Goal: Transaction & Acquisition: Purchase product/service

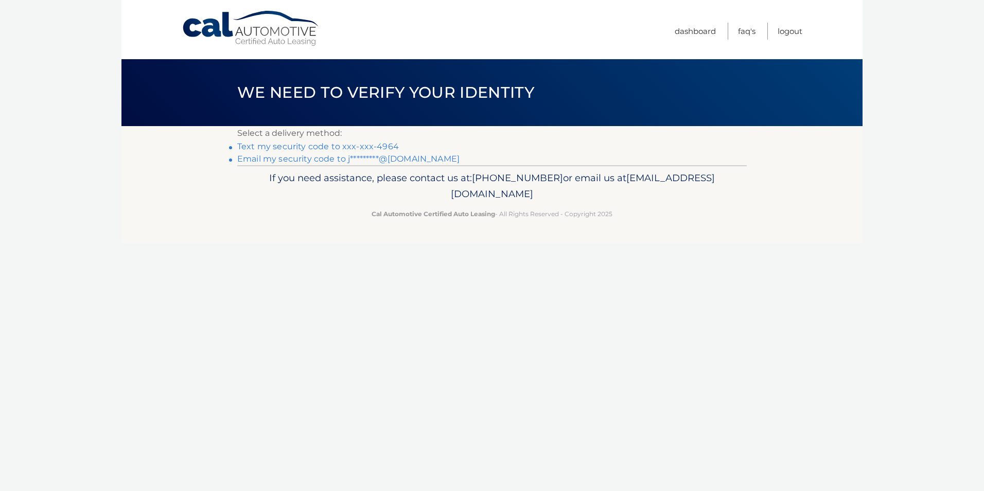
click at [377, 149] on link "Text my security code to xxx-xxx-4964" at bounding box center [318, 147] width 162 height 10
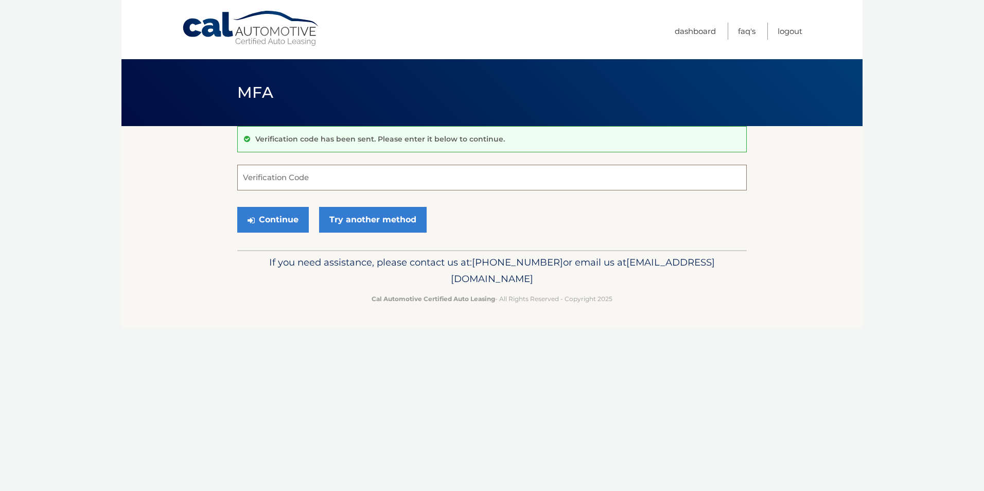
click at [328, 181] on input "Verification Code" at bounding box center [491, 178] width 509 height 26
type input "871249"
click at [237, 207] on button "Continue" at bounding box center [273, 220] width 72 height 26
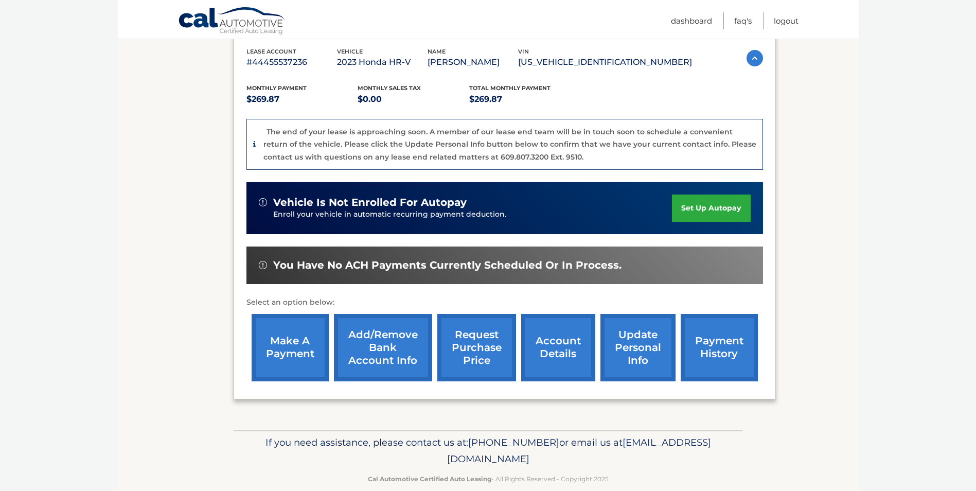
scroll to position [199, 0]
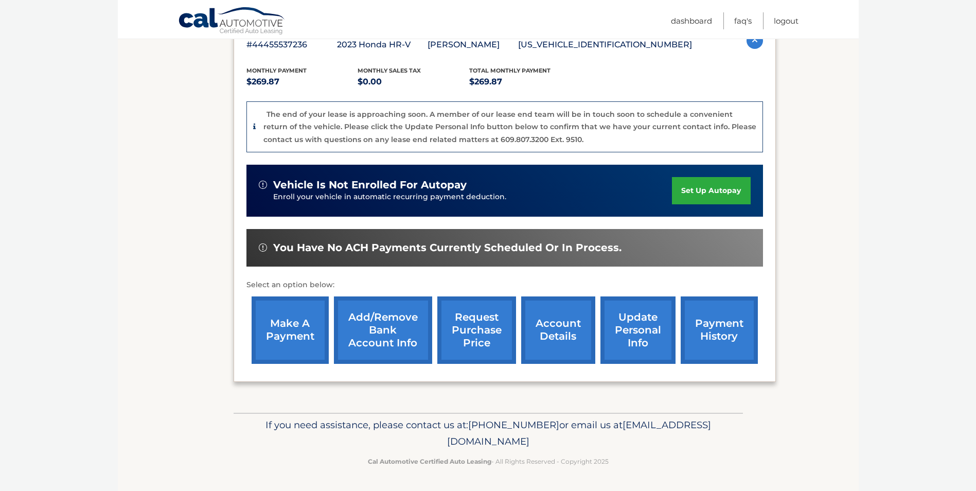
click at [278, 323] on link "make a payment" at bounding box center [290, 329] width 77 height 67
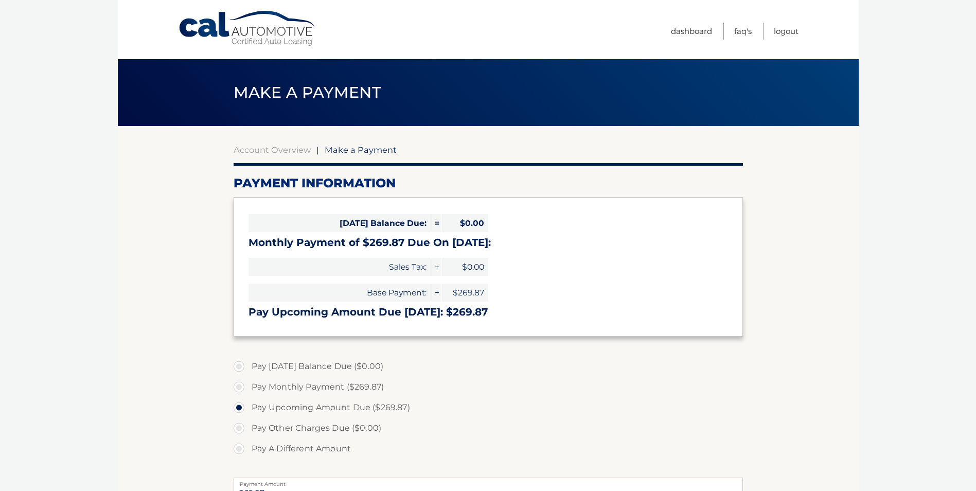
select select "NDYyZjM2ZmYtZjQ5NS00YWQzLWE0M2UtMzQ3M2UzNWIyZjM4"
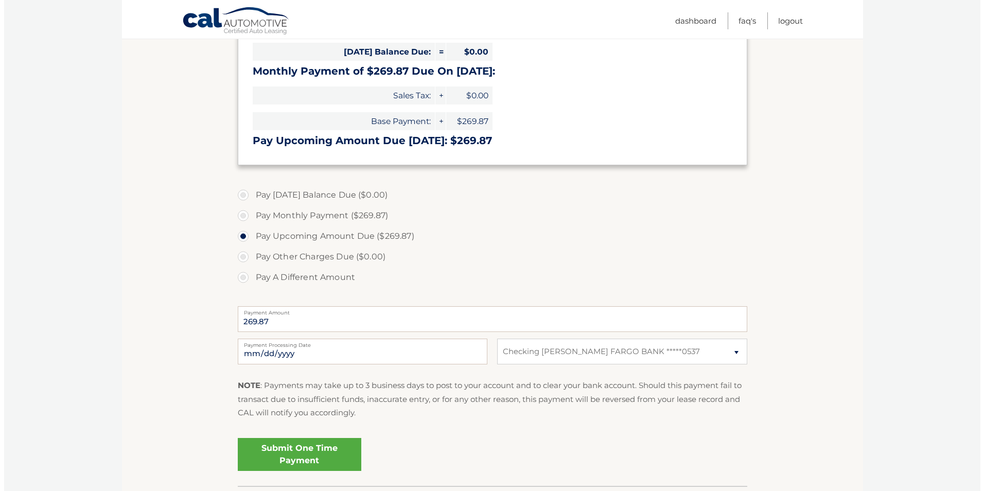
scroll to position [257, 0]
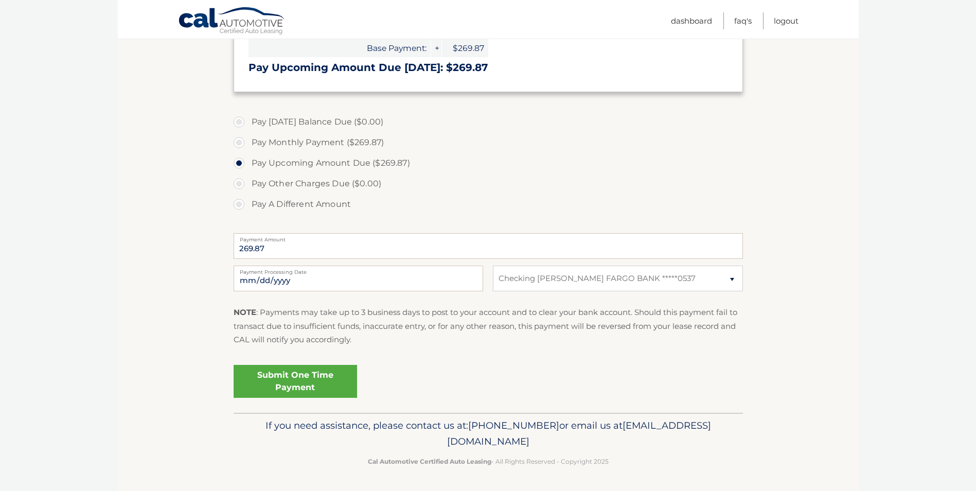
click at [312, 398] on link "Submit One Time Payment" at bounding box center [296, 381] width 124 height 33
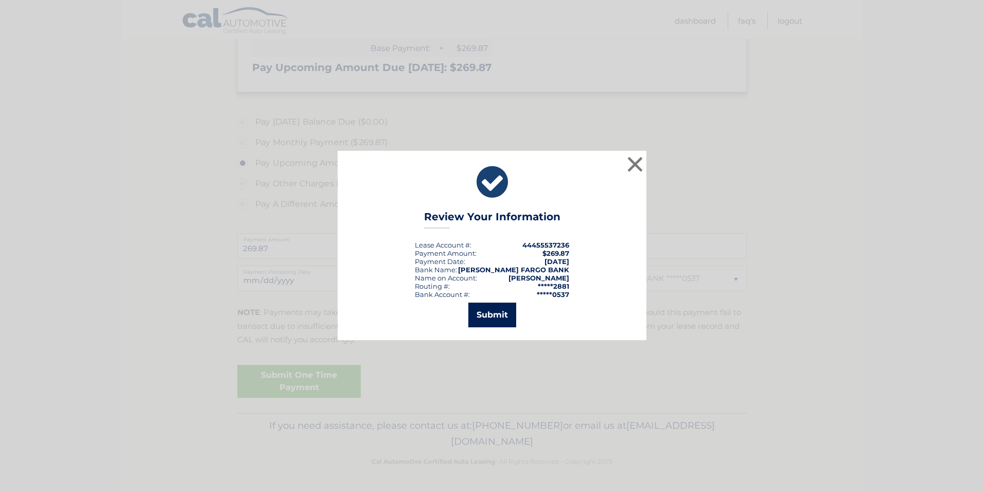
click at [495, 317] on button "Submit" at bounding box center [492, 315] width 48 height 25
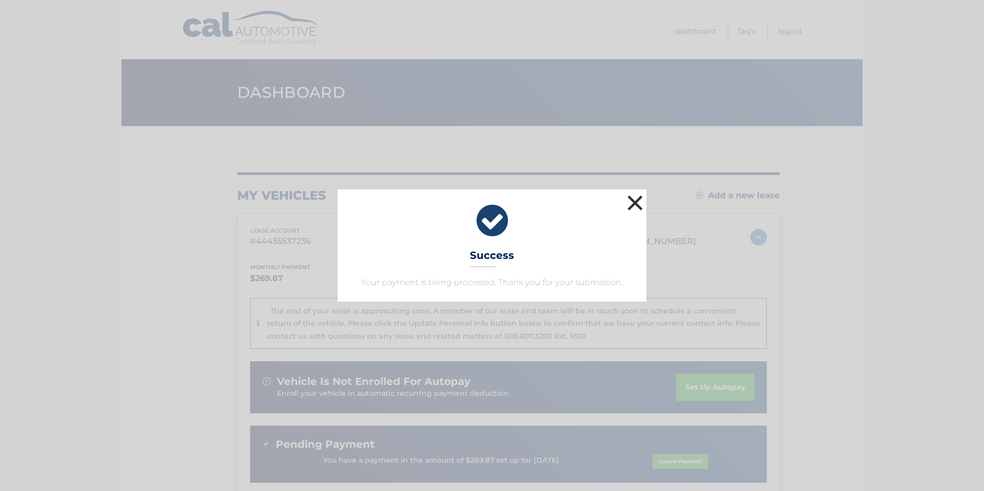
click at [637, 192] on button "×" at bounding box center [635, 202] width 21 height 21
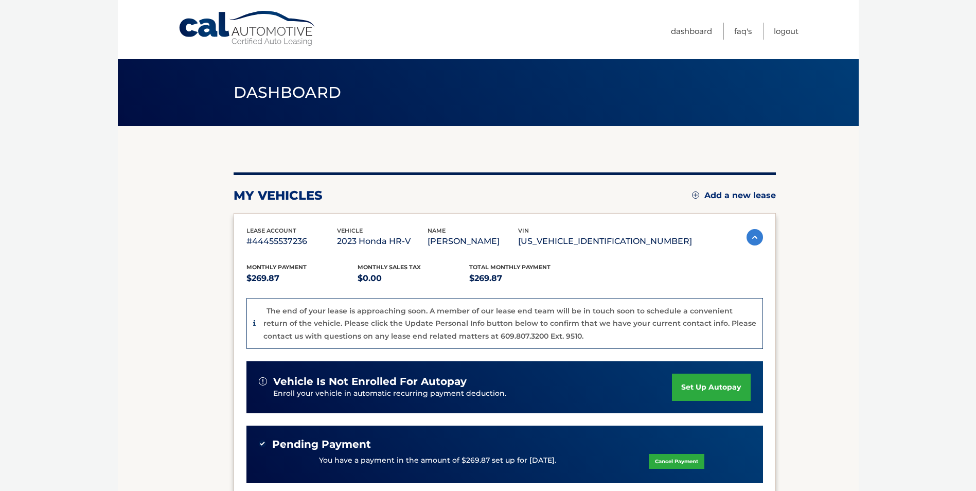
click at [287, 101] on span "Dashboard" at bounding box center [288, 92] width 108 height 19
click at [311, 90] on span "Dashboard" at bounding box center [288, 92] width 108 height 19
click at [673, 29] on link "Dashboard" at bounding box center [691, 31] width 41 height 17
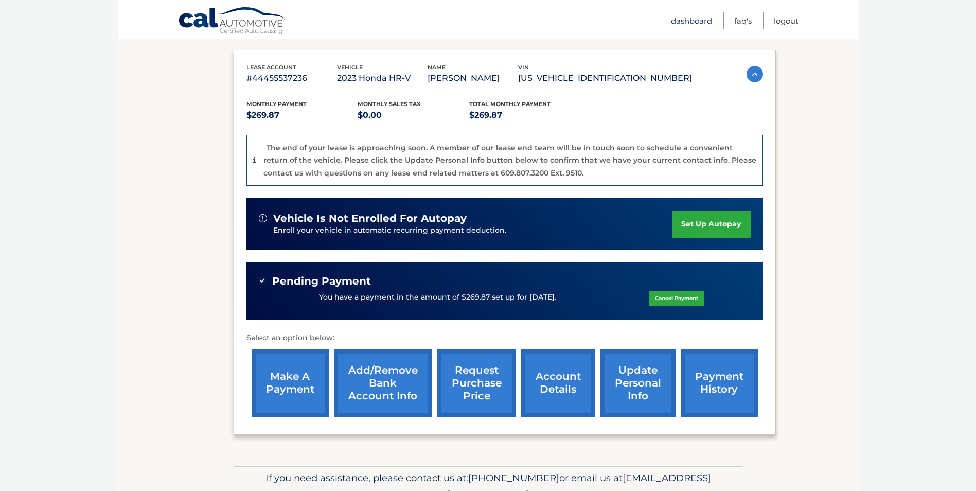
scroll to position [171, 0]
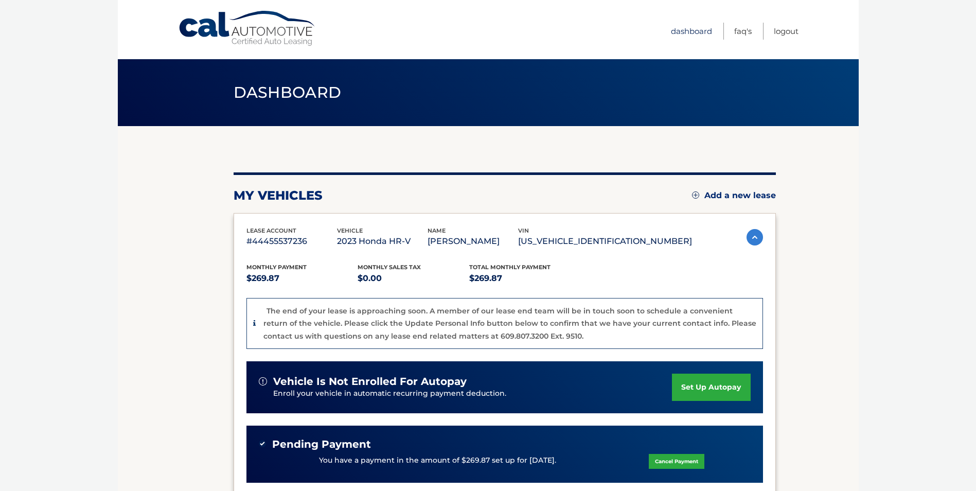
click at [678, 30] on link "Dashboard" at bounding box center [691, 31] width 41 height 17
click at [267, 24] on link "Cal Automotive" at bounding box center [247, 28] width 139 height 37
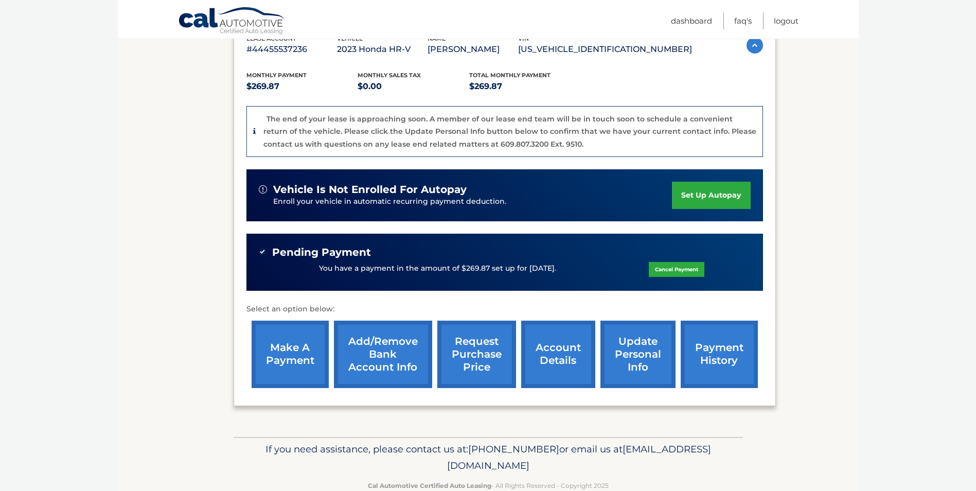
scroll to position [221, 0]
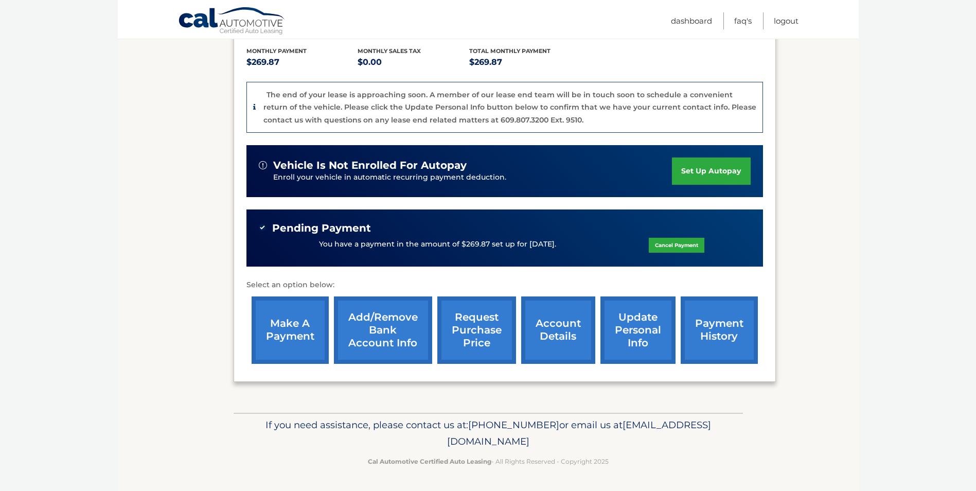
click at [560, 324] on link "account details" at bounding box center [558, 329] width 74 height 67
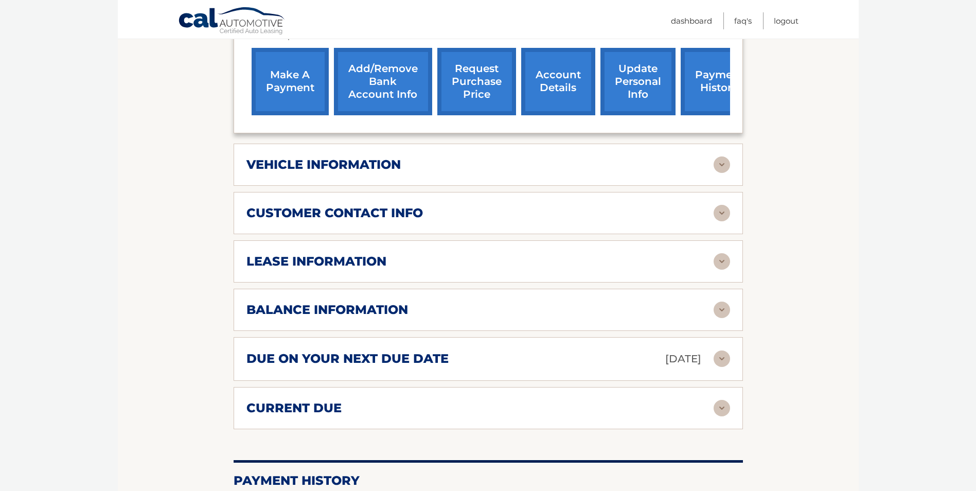
scroll to position [429, 0]
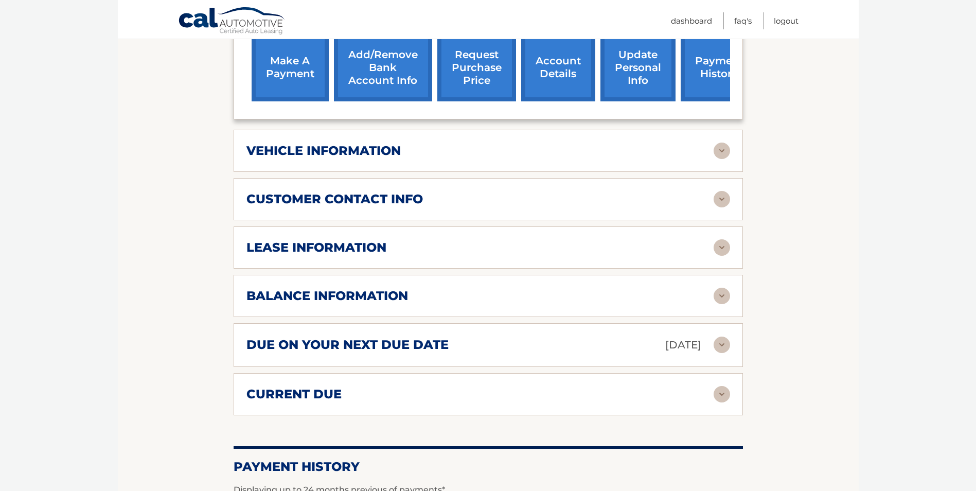
click at [361, 295] on h2 "balance information" at bounding box center [328, 295] width 162 height 15
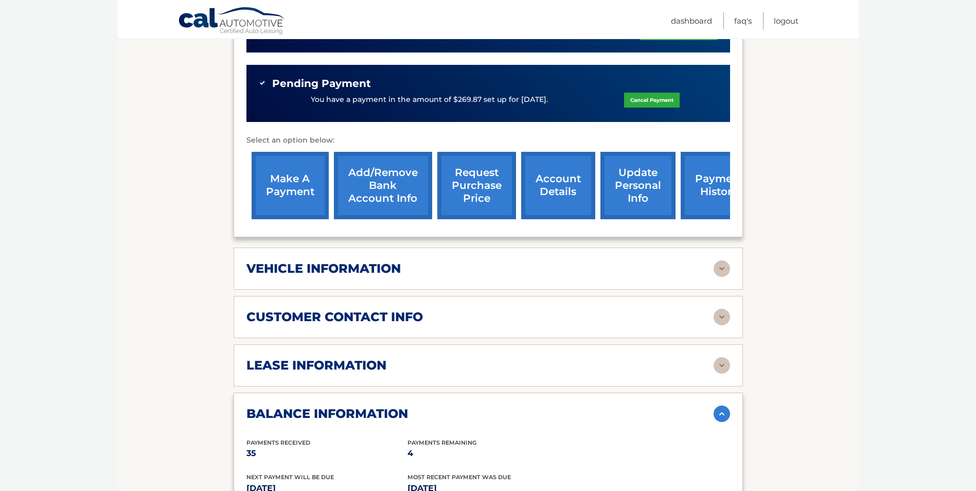
scroll to position [171, 0]
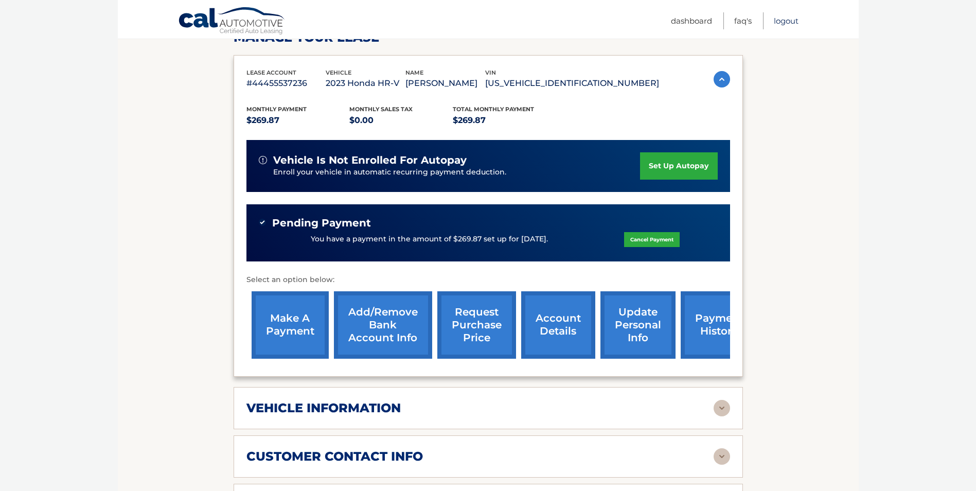
click at [777, 18] on link "Logout" at bounding box center [786, 20] width 25 height 17
